Goal: Task Accomplishment & Management: Manage account settings

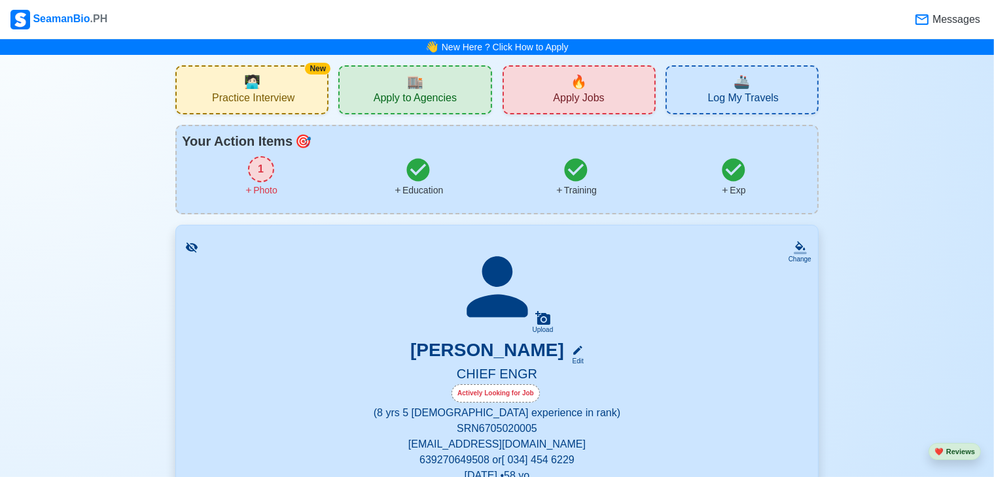
click at [263, 189] on div "Photo" at bounding box center [260, 191] width 33 height 14
click at [274, 169] on div "1 Photo" at bounding box center [261, 176] width 158 height 41
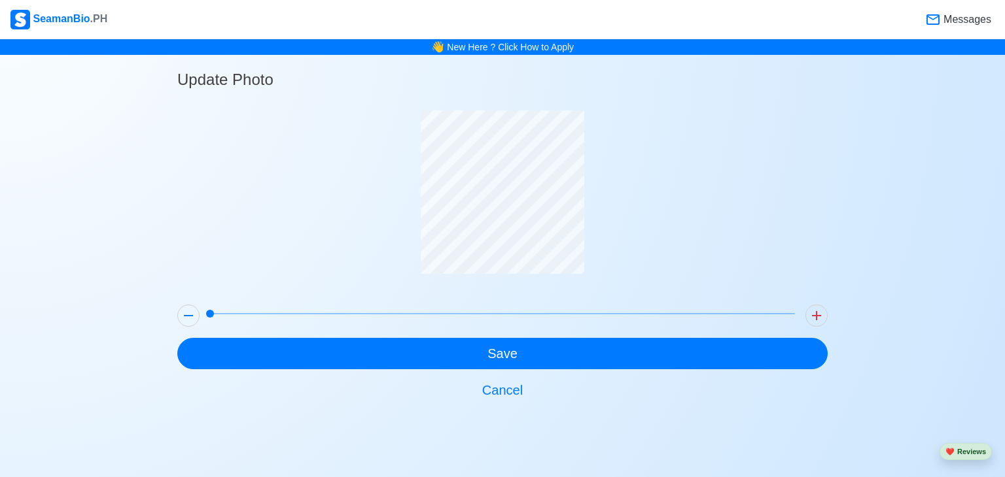
click at [519, 279] on div at bounding box center [502, 203] width 650 height 184
drag, startPoint x: 211, startPoint y: 311, endPoint x: 704, endPoint y: 318, distance: 492.6
click at [623, 318] on span at bounding box center [619, 314] width 8 height 8
drag, startPoint x: 717, startPoint y: 312, endPoint x: 156, endPoint y: 310, distance: 561.2
click at [156, 310] on div "Update Photo Save Cancel" at bounding box center [502, 230] width 1005 height 351
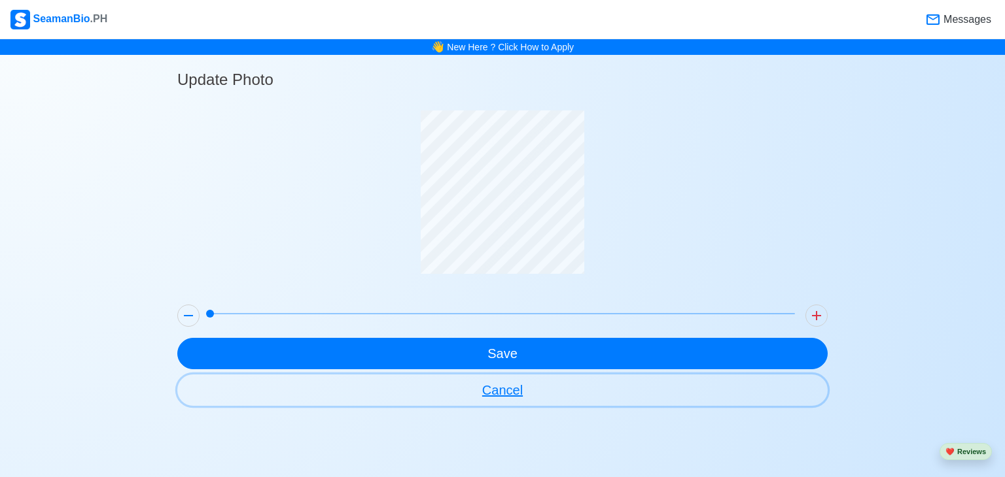
click at [492, 397] on button "Cancel" at bounding box center [502, 390] width 650 height 31
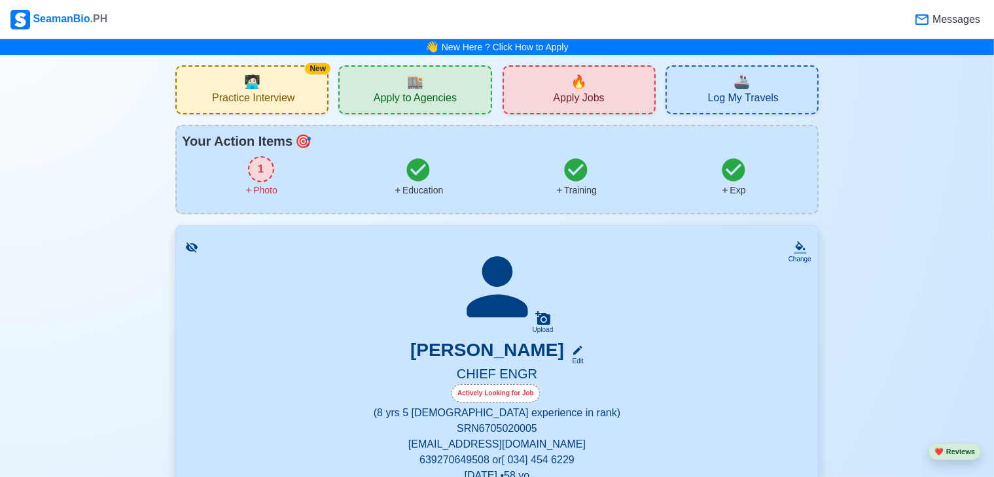
click at [255, 159] on div "1" at bounding box center [261, 169] width 26 height 26
click at [255, 176] on div "1" at bounding box center [264, 169] width 26 height 26
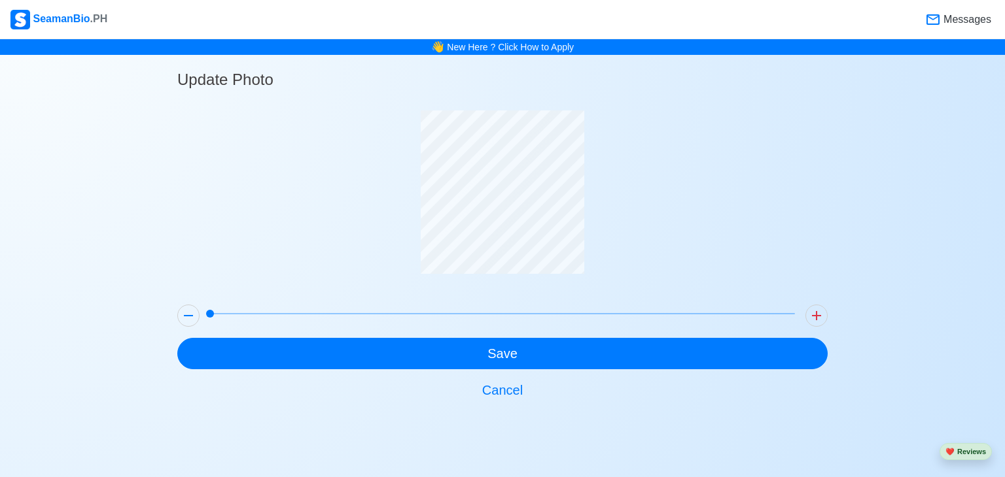
click at [649, 275] on div at bounding box center [502, 203] width 650 height 184
click at [814, 313] on icon at bounding box center [816, 316] width 16 height 16
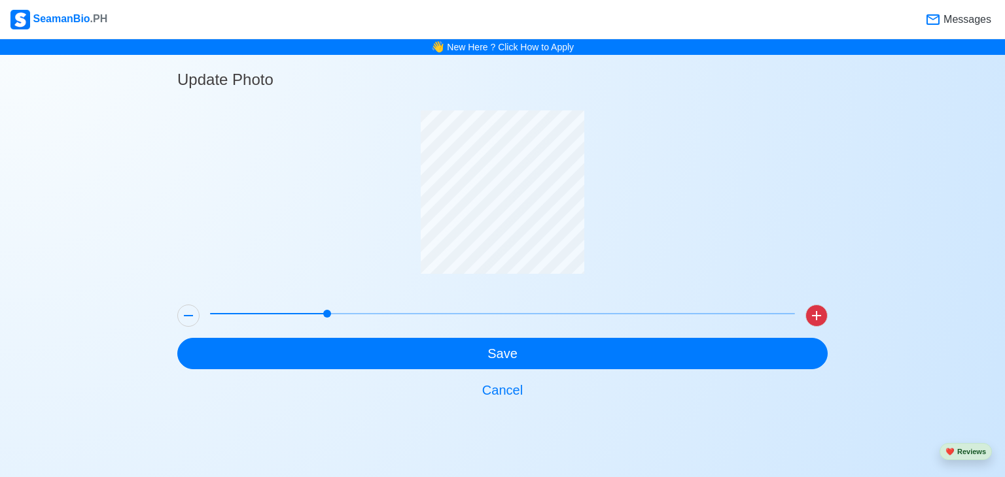
drag, startPoint x: 808, startPoint y: 306, endPoint x: 824, endPoint y: 318, distance: 20.1
click at [824, 318] on div at bounding box center [816, 316] width 33 height 33
click at [824, 318] on icon at bounding box center [816, 316] width 16 height 16
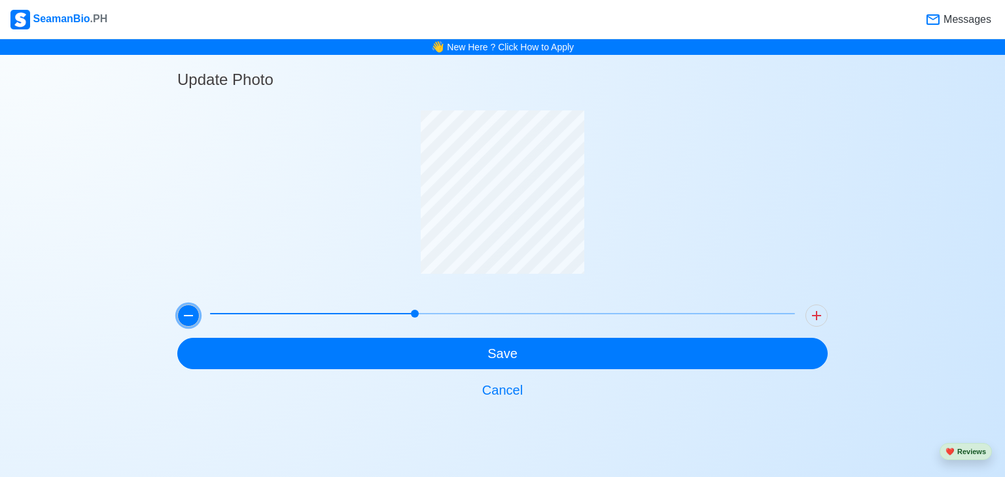
click at [183, 322] on icon at bounding box center [189, 316] width 16 height 16
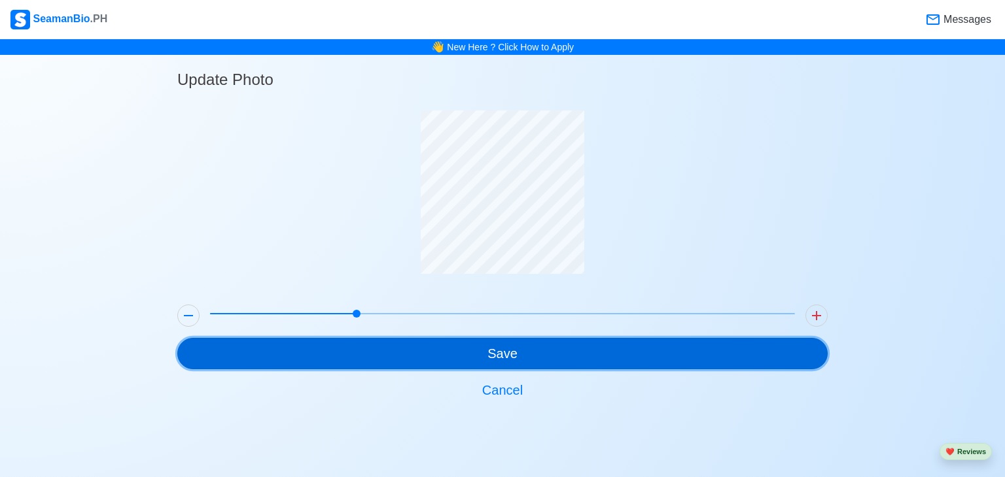
click at [536, 352] on button "Save" at bounding box center [502, 353] width 650 height 31
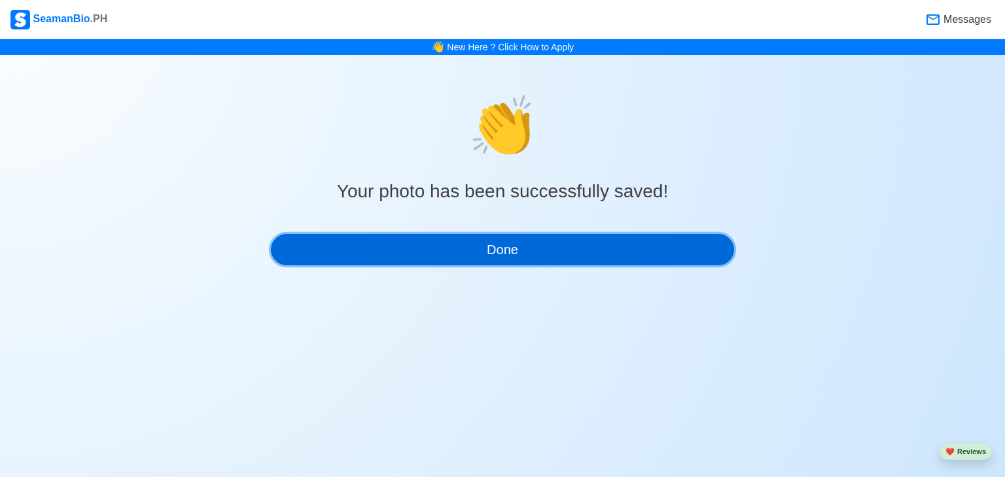
click at [636, 245] on button "Done" at bounding box center [502, 249] width 463 height 31
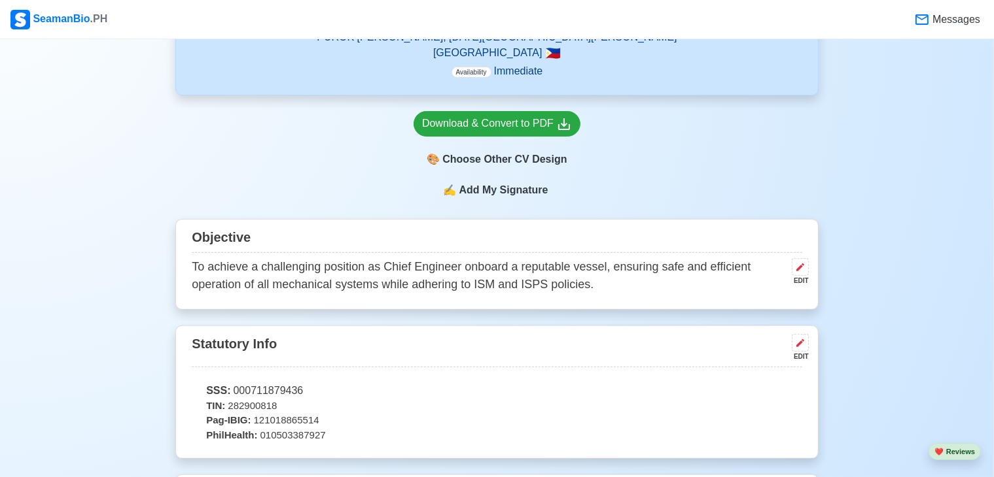
scroll to position [386, 0]
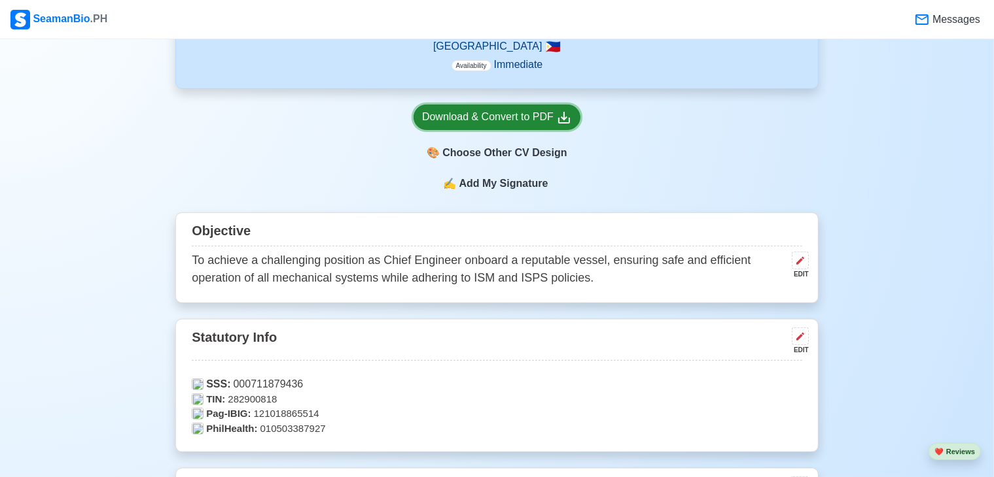
click at [542, 116] on div "Download & Convert to PDF" at bounding box center [497, 117] width 150 height 16
